Goal: Information Seeking & Learning: Learn about a topic

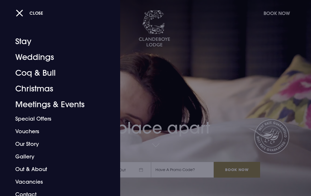
click at [40, 72] on link "Coq & Bull" at bounding box center [56, 73] width 82 height 16
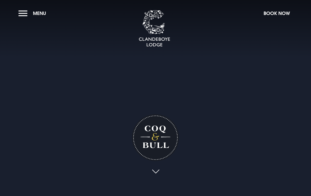
click at [22, 13] on button "Menu" at bounding box center [33, 13] width 30 height 11
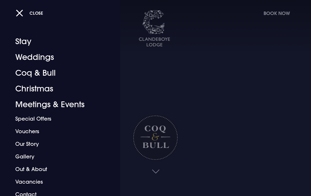
click at [40, 74] on link "Coq & Bull" at bounding box center [56, 73] width 82 height 16
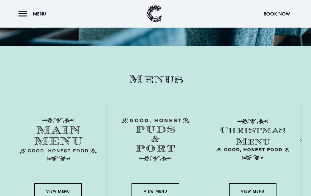
scroll to position [724, 0]
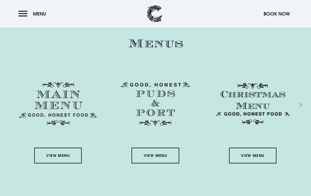
click at [59, 161] on link "View Menu" at bounding box center [57, 156] width 47 height 16
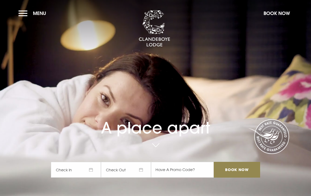
click at [23, 14] on button "Menu" at bounding box center [33, 13] width 30 height 11
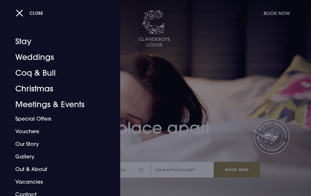
click at [36, 90] on link "Christmas" at bounding box center [56, 89] width 82 height 16
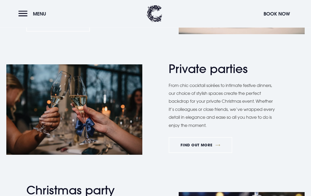
scroll to position [659, 0]
